Goal: Task Accomplishment & Management: Use online tool/utility

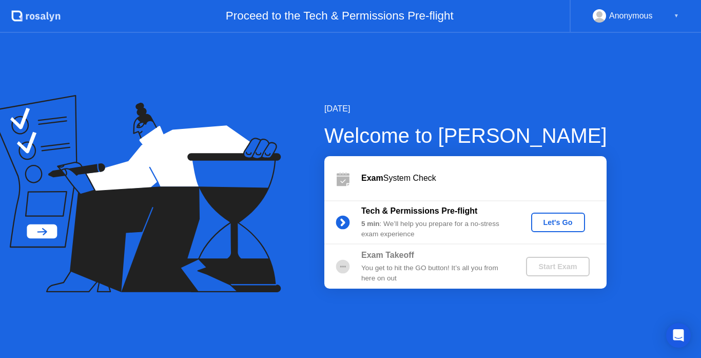
click at [556, 230] on button "Let's Go" at bounding box center [558, 223] width 54 height 20
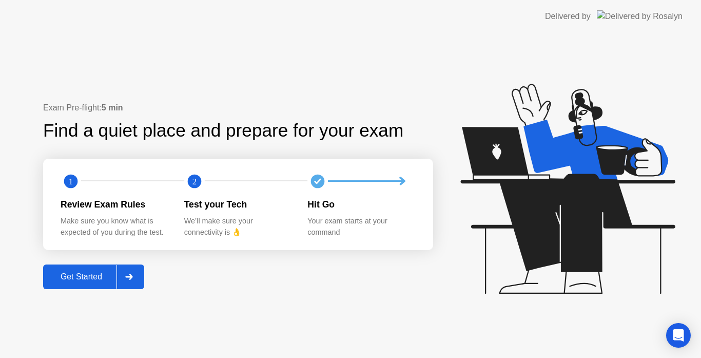
click at [491, 294] on icon at bounding box center [565, 193] width 265 height 263
click at [74, 278] on div "Get Started" at bounding box center [81, 276] width 70 height 9
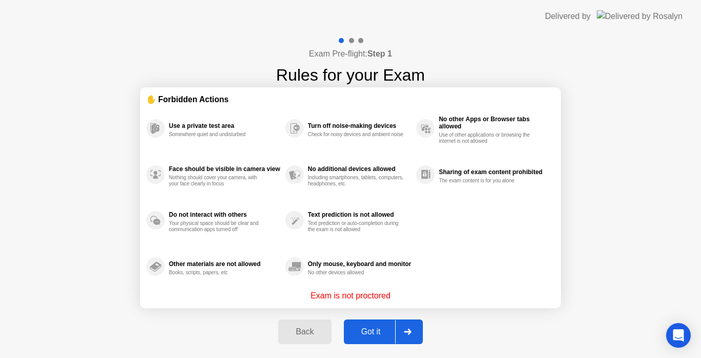
click at [363, 339] on button "Got it" at bounding box center [383, 331] width 79 height 25
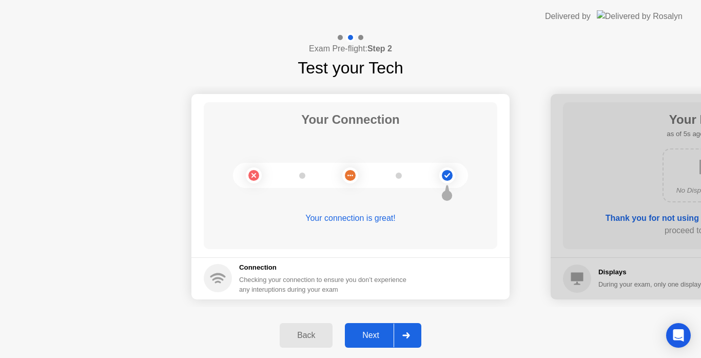
click at [363, 339] on div "Next" at bounding box center [371, 335] width 46 height 9
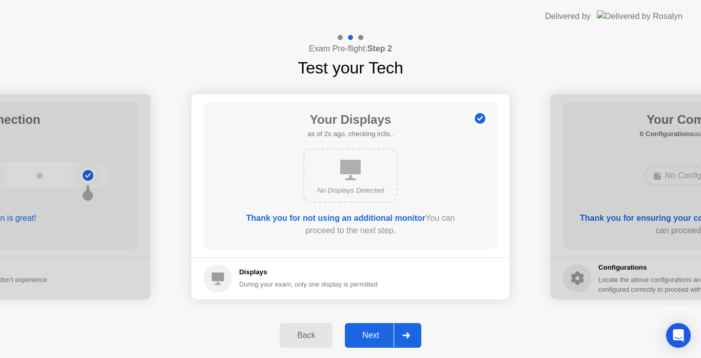
click at [363, 339] on div "Next" at bounding box center [371, 335] width 46 height 9
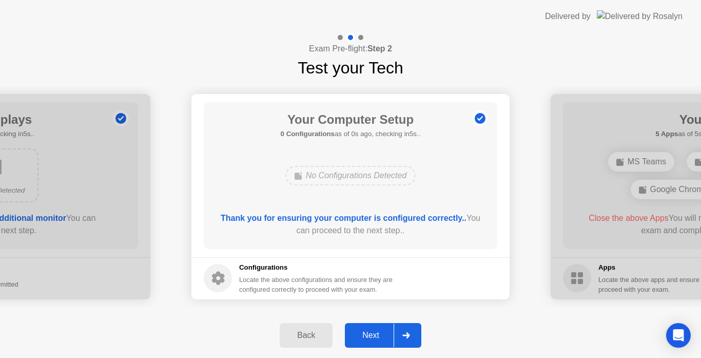
click at [363, 339] on div "Next" at bounding box center [371, 335] width 46 height 9
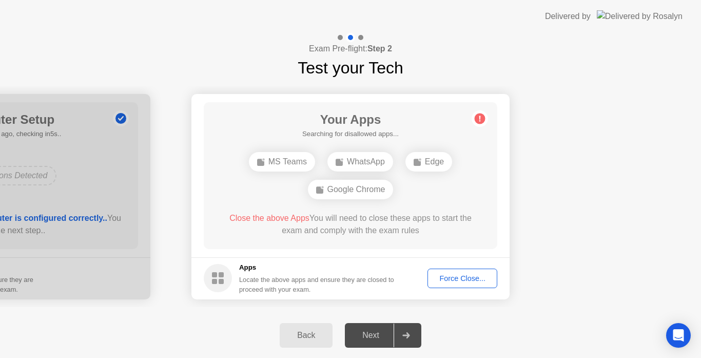
click at [45, 69] on div "Exam Pre-flight: Step 2 Test your Tech" at bounding box center [350, 56] width 701 height 47
click at [357, 335] on div "Next" at bounding box center [371, 335] width 46 height 9
click at [37, 63] on div "Exam Pre-flight: Step 2 Test your Tech" at bounding box center [350, 56] width 701 height 47
click at [368, 335] on div "Next" at bounding box center [371, 335] width 46 height 9
click at [363, 334] on div "Next" at bounding box center [371, 335] width 46 height 9
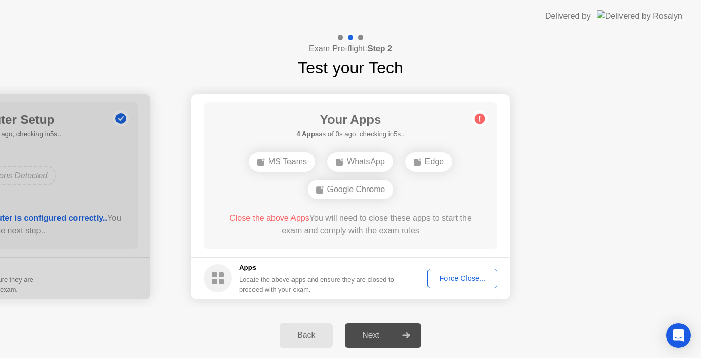
click at [443, 275] on div "Force Close..." at bounding box center [462, 278] width 63 height 8
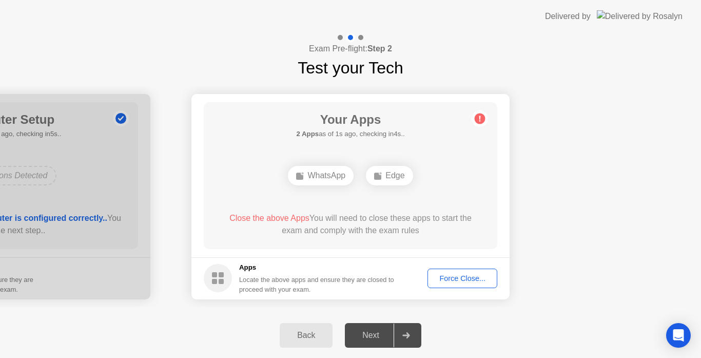
click at [448, 284] on button "Force Close..." at bounding box center [463, 279] width 70 height 20
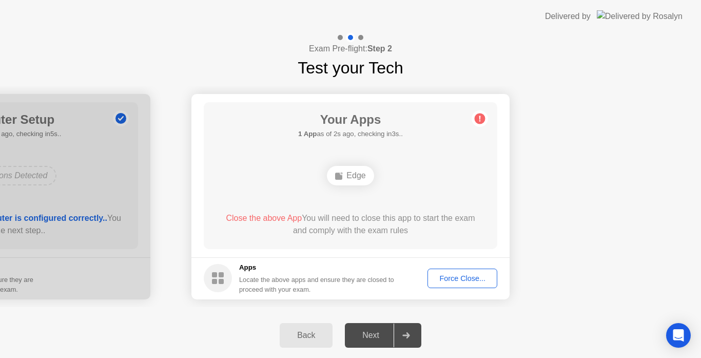
click at [643, 1] on div "Delivered by" at bounding box center [614, 16] width 138 height 33
click at [445, 280] on div "Force Close..." at bounding box center [462, 278] width 63 height 8
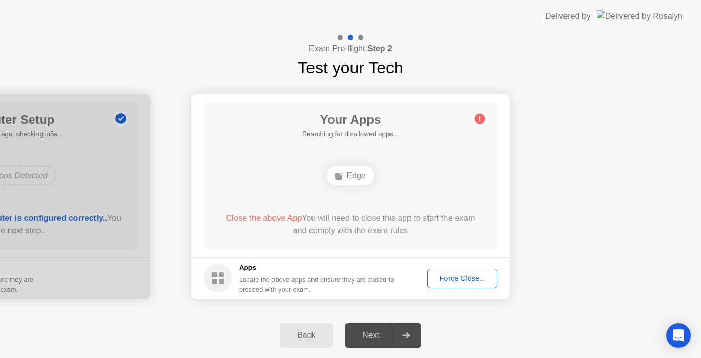
click at [455, 279] on div "Force Close..." at bounding box center [462, 278] width 63 height 8
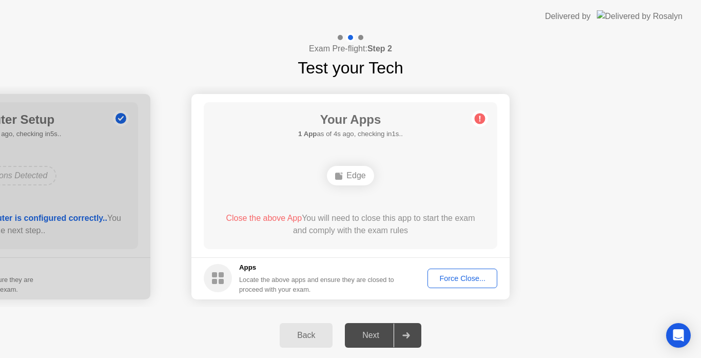
click at [457, 277] on div "Force Close..." at bounding box center [462, 278] width 63 height 8
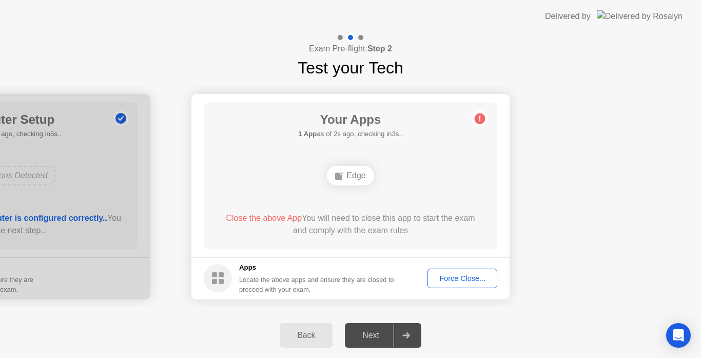
click at [448, 281] on div "Force Close..." at bounding box center [462, 278] width 63 height 8
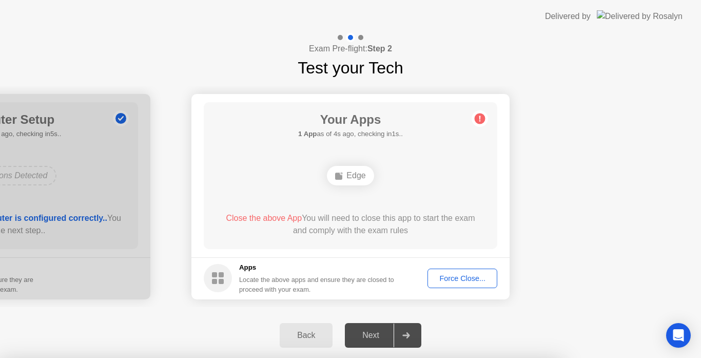
click at [183, 357] on div at bounding box center [350, 358] width 701 height 0
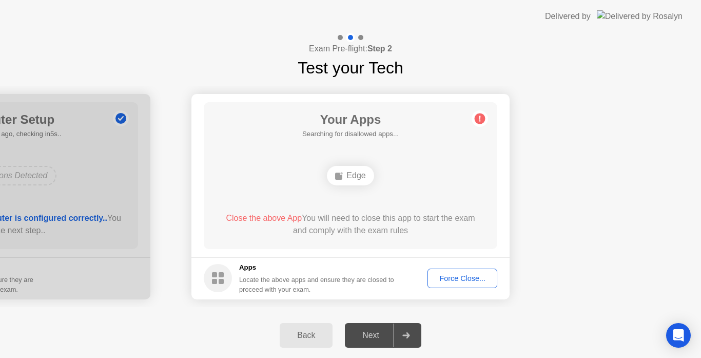
drag, startPoint x: 588, startPoint y: 48, endPoint x: 582, endPoint y: 52, distance: 7.4
click at [582, 52] on div "Exam Pre-flight: Step 2 Test your Tech" at bounding box center [350, 56] width 701 height 47
click at [451, 275] on div "Force Close..." at bounding box center [462, 278] width 63 height 8
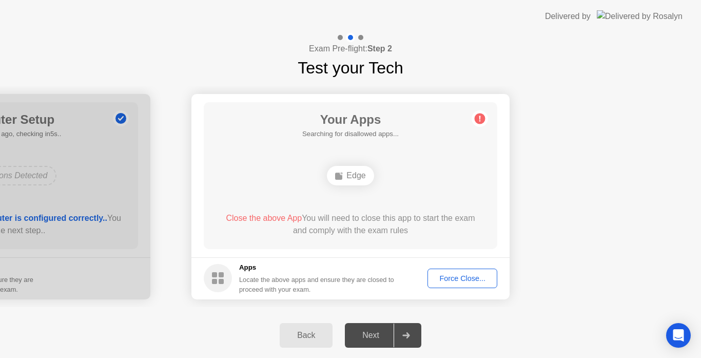
click at [454, 282] on div "Force Close..." at bounding box center [462, 278] width 63 height 8
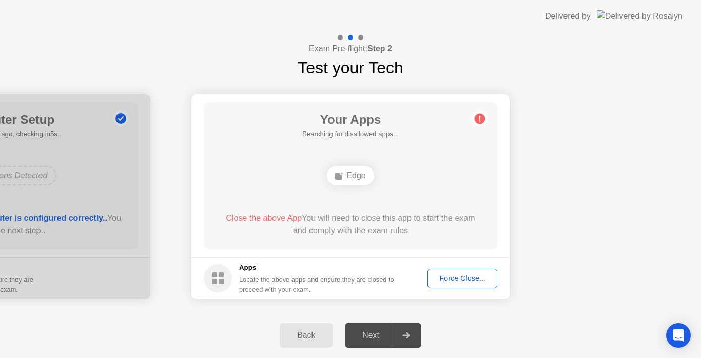
drag, startPoint x: 643, startPoint y: 1, endPoint x: 642, endPoint y: -6, distance: 6.9
click at [642, 0] on html "Delivered by Exam Pre-flight: Step 2 Test your Tech Your Connection Your connec…" at bounding box center [350, 179] width 701 height 358
click at [376, 340] on div "Next" at bounding box center [371, 335] width 46 height 9
click at [415, 341] on div at bounding box center [406, 335] width 25 height 24
click at [682, 338] on icon "Open Intercom Messenger" at bounding box center [678, 335] width 13 height 13
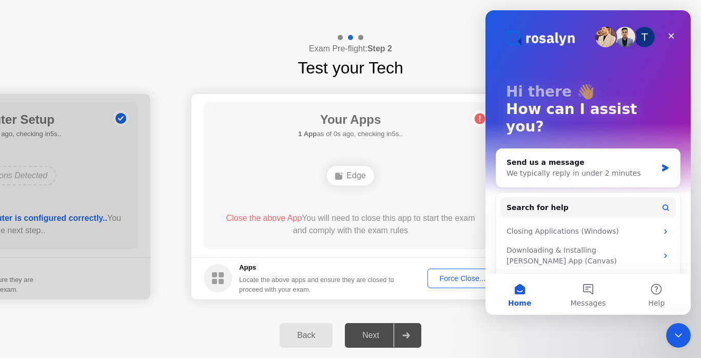
click at [683, 338] on icon "Close Intercom Messenger" at bounding box center [679, 335] width 12 height 12
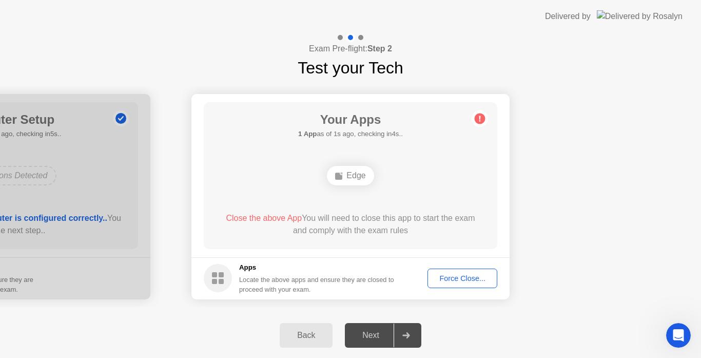
click at [683, 338] on icon "Open Intercom Messenger" at bounding box center [679, 335] width 17 height 17
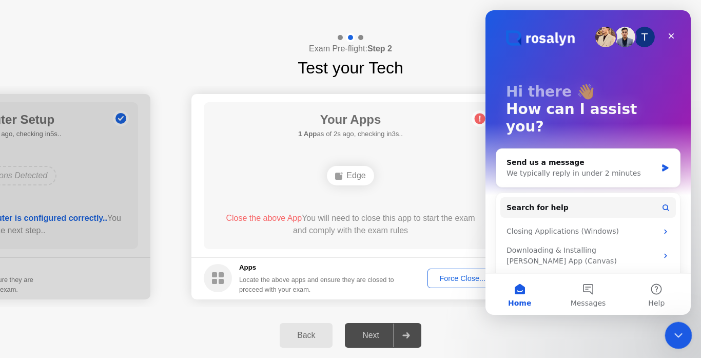
click at [682, 338] on icon "Close Intercom Messenger" at bounding box center [677, 334] width 12 height 12
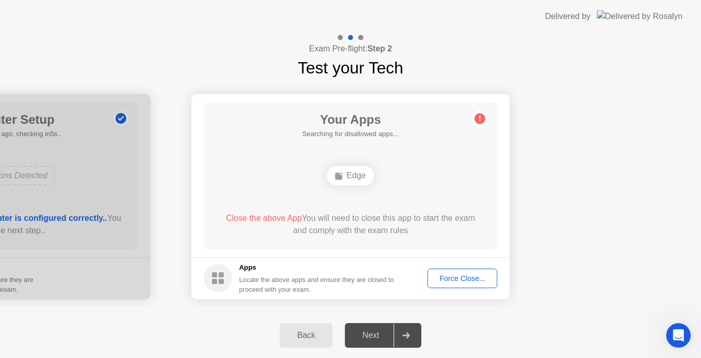
click at [462, 278] on div "Force Close..." at bounding box center [462, 278] width 63 height 8
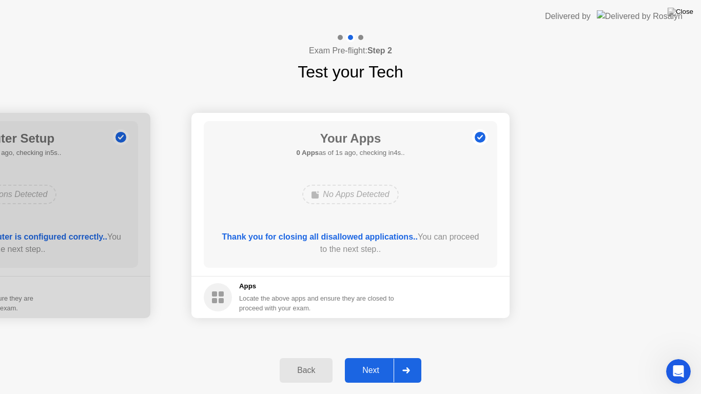
click at [381, 357] on div "Next" at bounding box center [371, 370] width 46 height 9
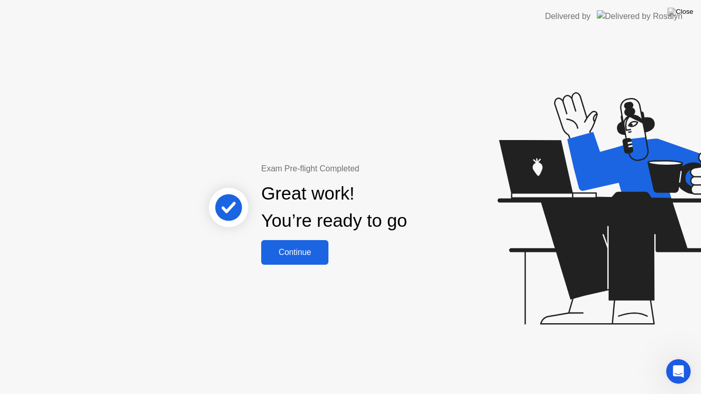
click at [297, 261] on button "Continue" at bounding box center [294, 252] width 67 height 25
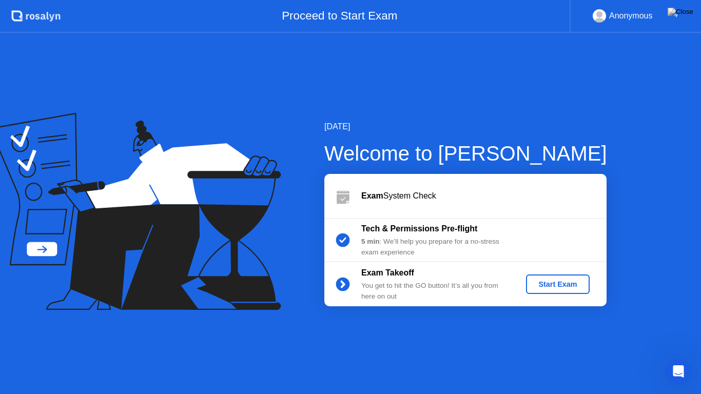
click at [563, 282] on div "Start Exam" at bounding box center [557, 284] width 55 height 8
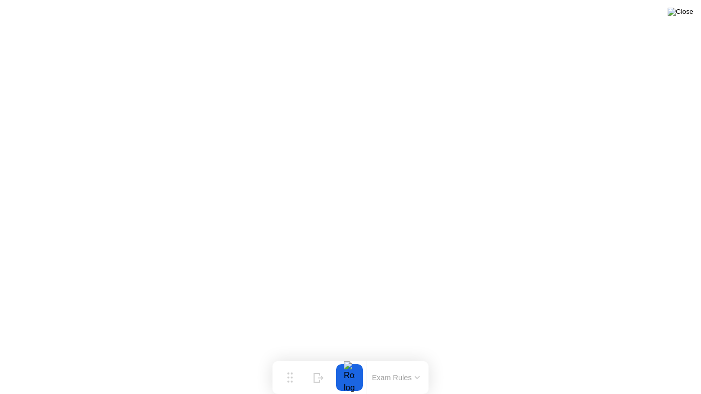
click at [691, 14] on img at bounding box center [681, 12] width 26 height 8
click at [345, 357] on div at bounding box center [350, 378] width 22 height 27
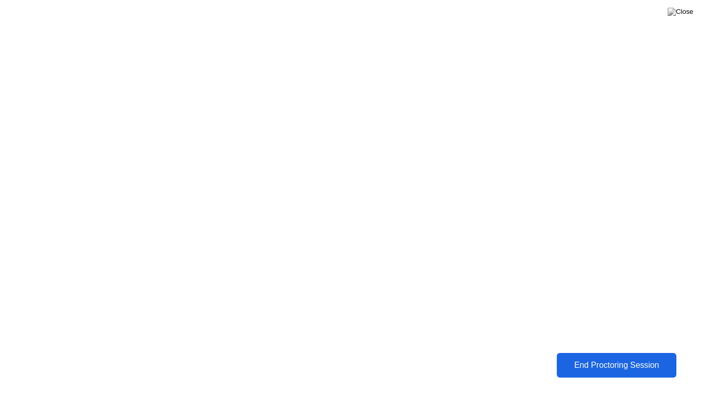
click at [592, 357] on button "End Proctoring Session" at bounding box center [617, 365] width 120 height 25
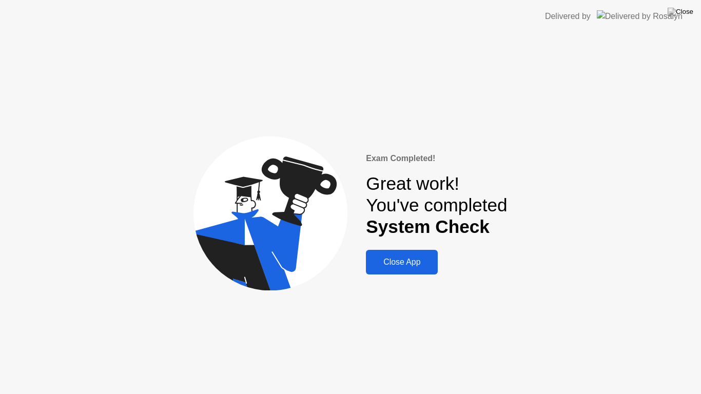
click at [388, 258] on div "Close App" at bounding box center [402, 262] width 66 height 9
